Goal: Task Accomplishment & Management: Manage account settings

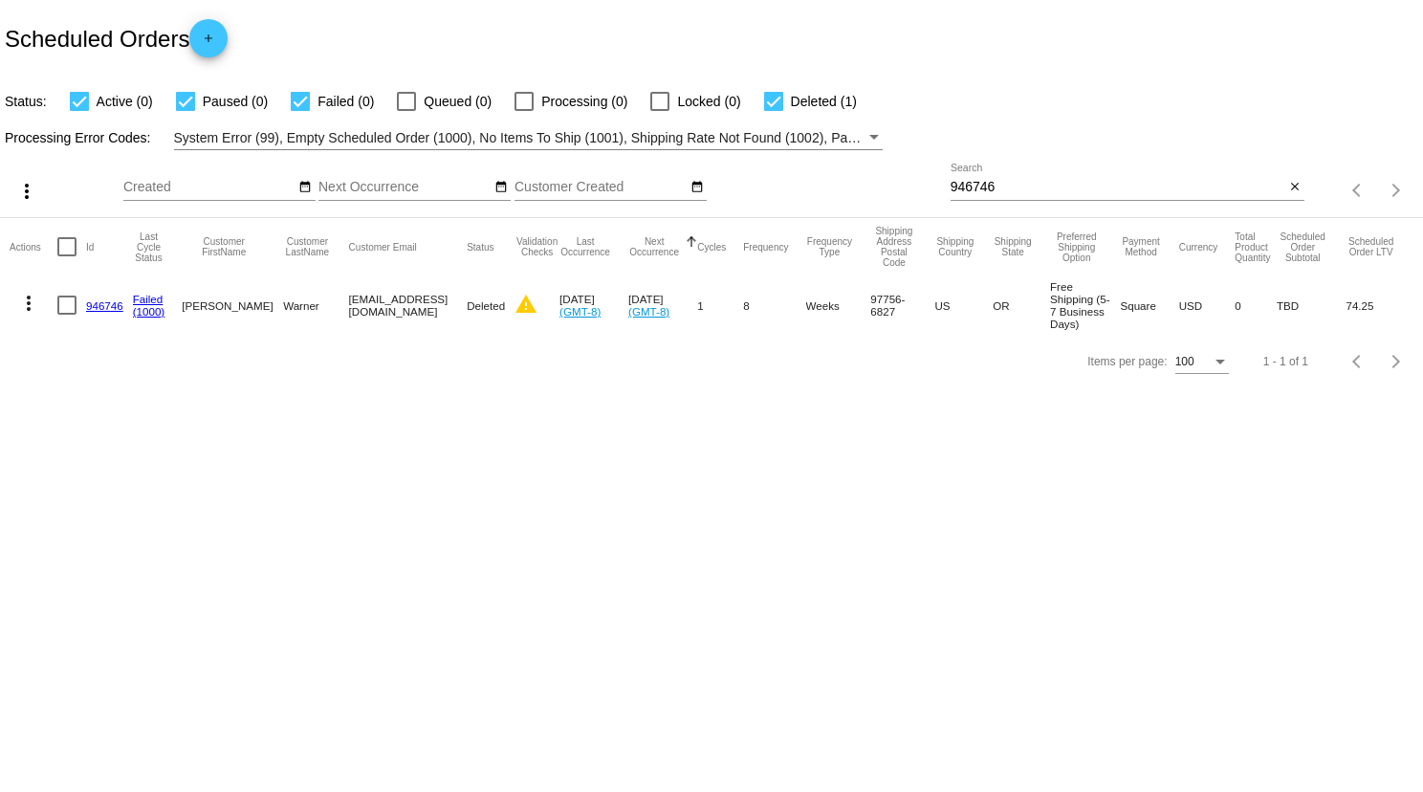
click at [1031, 184] on input "946746" at bounding box center [1117, 187] width 335 height 15
paste input "[EMAIL_ADDRESS][DOMAIN_NAME]"
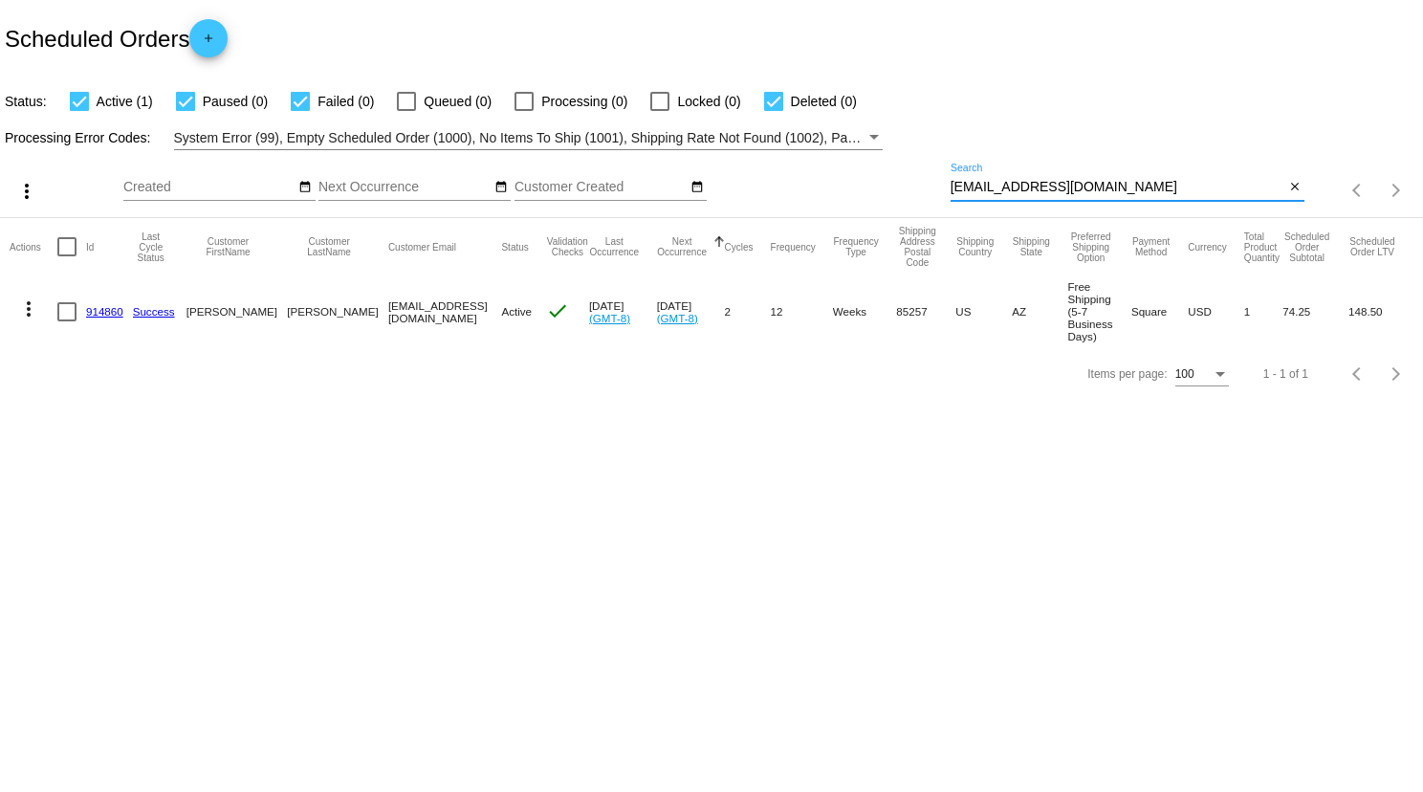
click at [30, 316] on mat-icon "more_vert" at bounding box center [28, 308] width 23 height 23
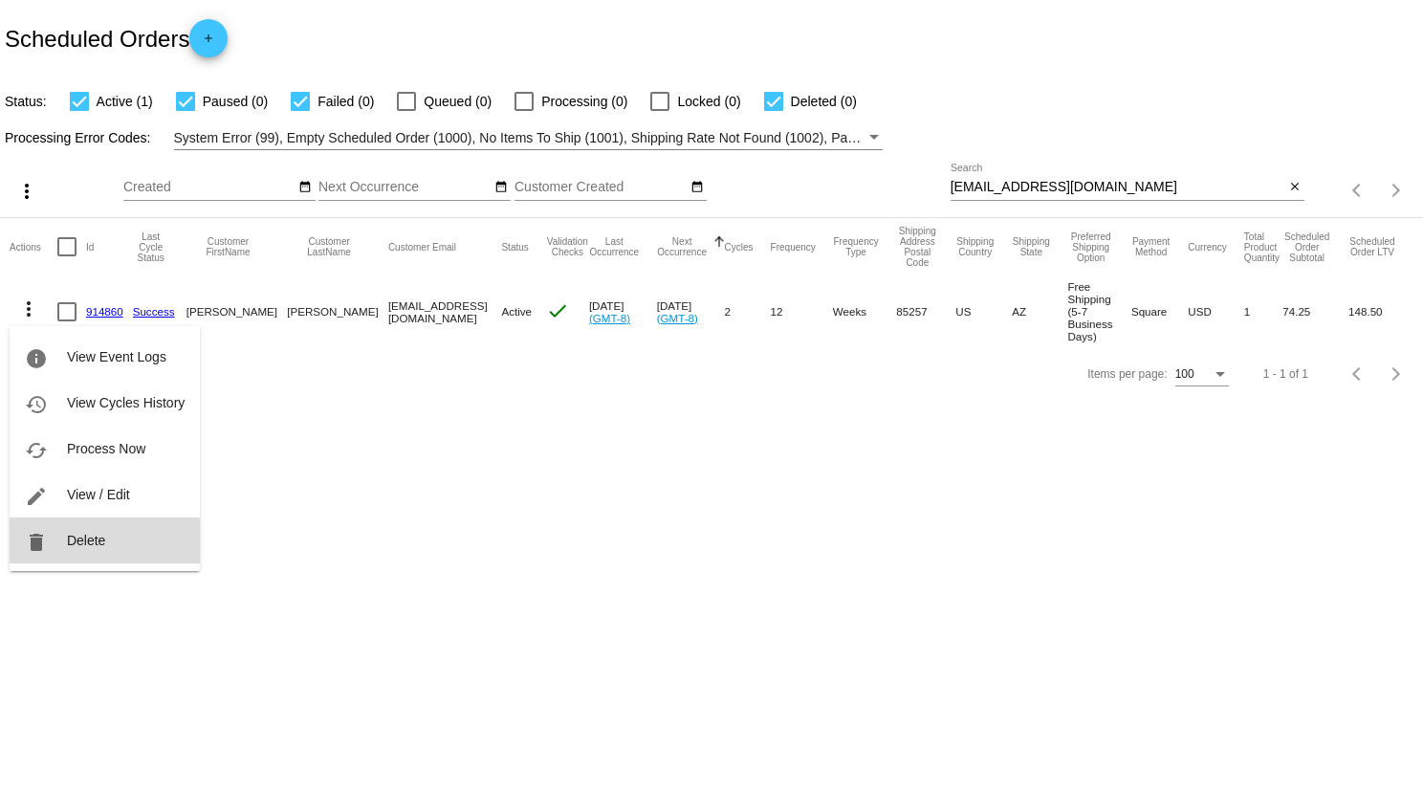
click at [109, 544] on button "delete Delete" at bounding box center [105, 540] width 190 height 46
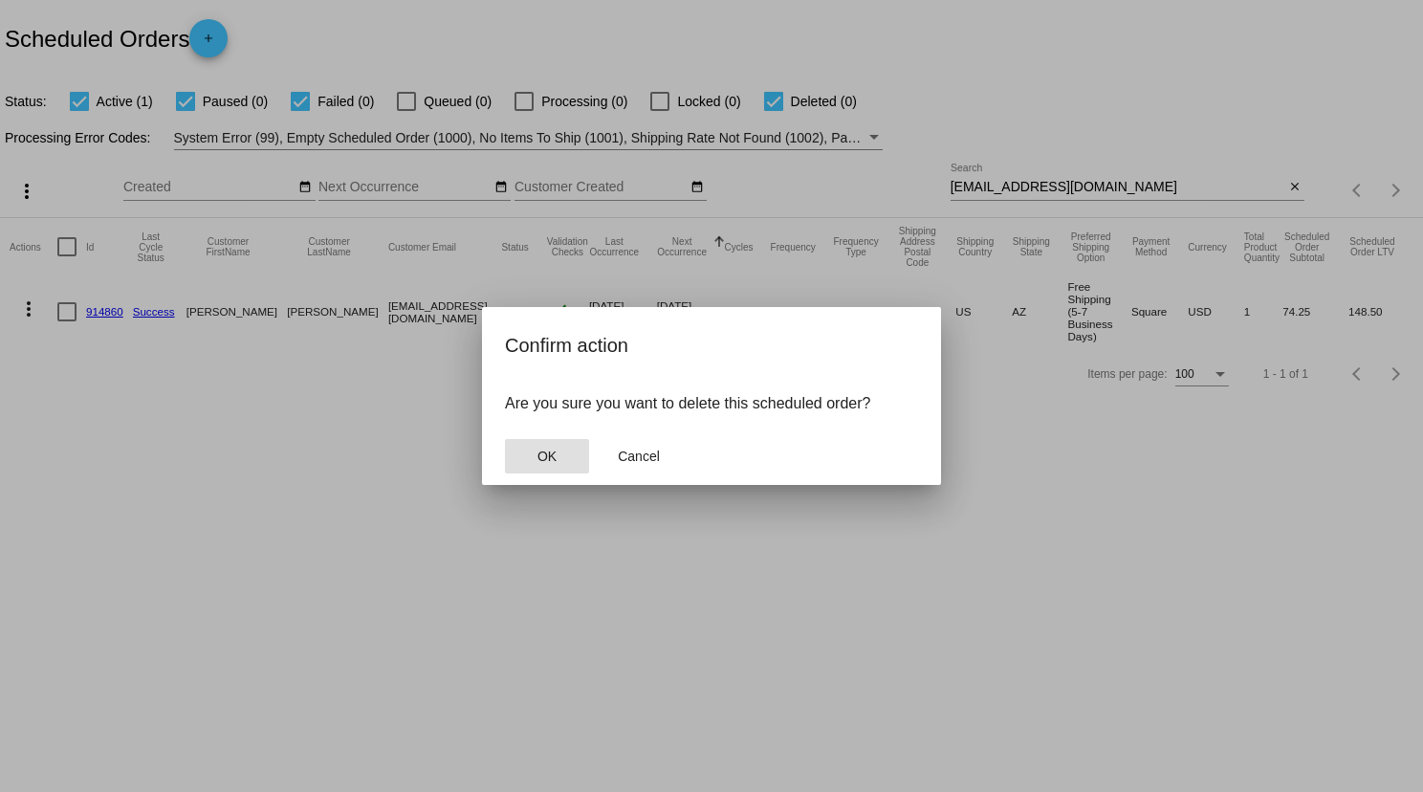
click at [527, 450] on button "OK" at bounding box center [547, 456] width 84 height 34
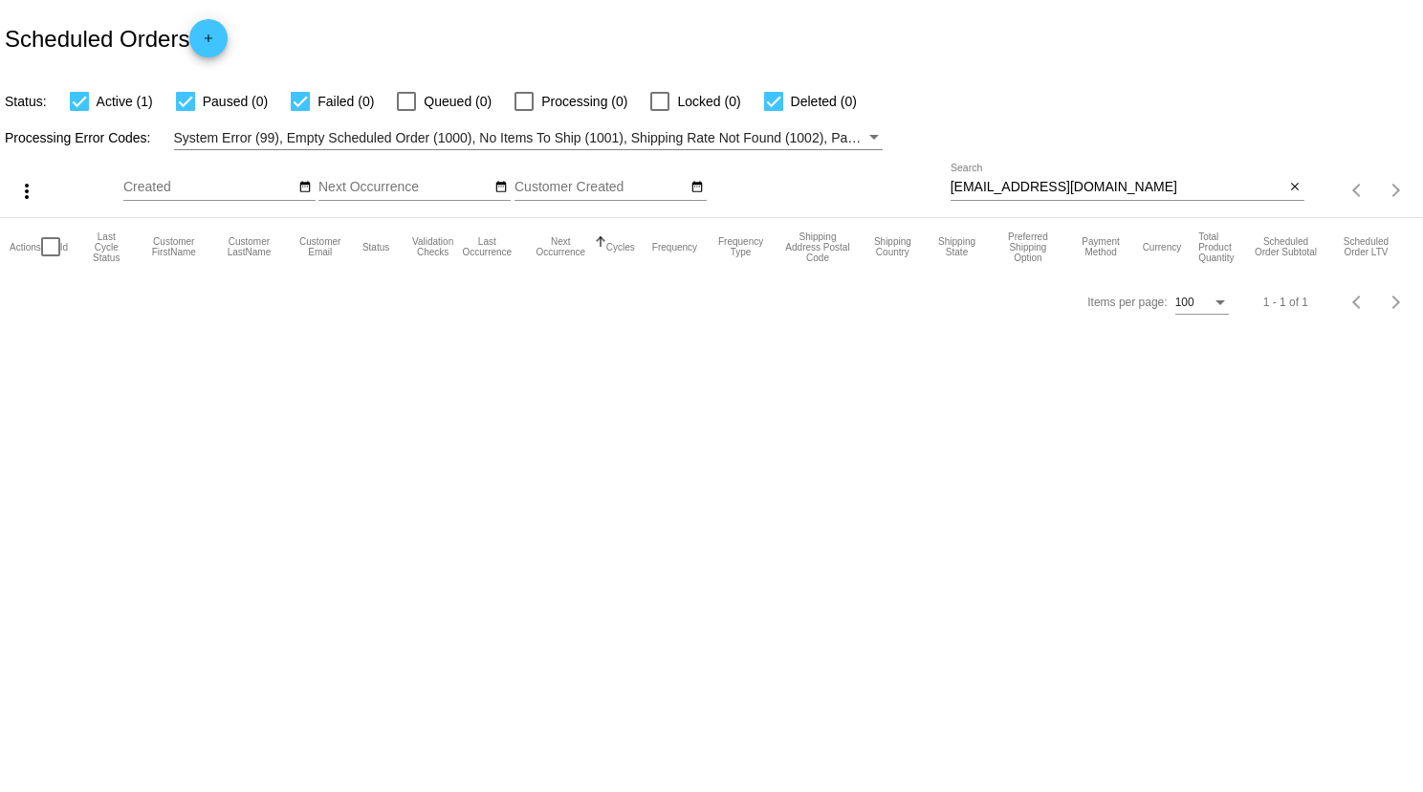
click at [1120, 189] on input "[EMAIL_ADDRESS][DOMAIN_NAME]" at bounding box center [1117, 187] width 335 height 15
type input "[EMAIL_ADDRESS][DOMAIN_NAME]"
